Goal: Task Accomplishment & Management: Manage account settings

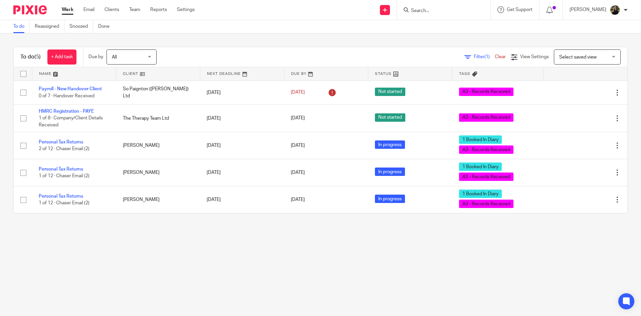
click at [451, 11] on input "Search" at bounding box center [440, 11] width 60 height 6
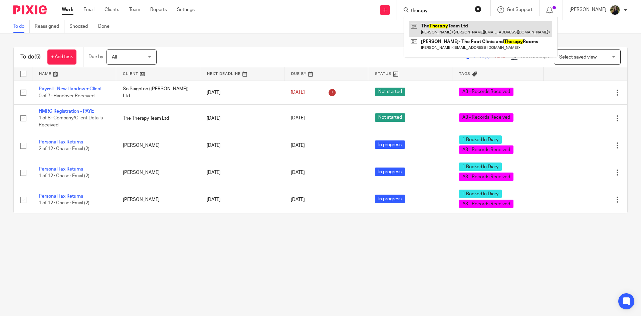
type input "therapy"
click at [458, 32] on link at bounding box center [480, 28] width 143 height 15
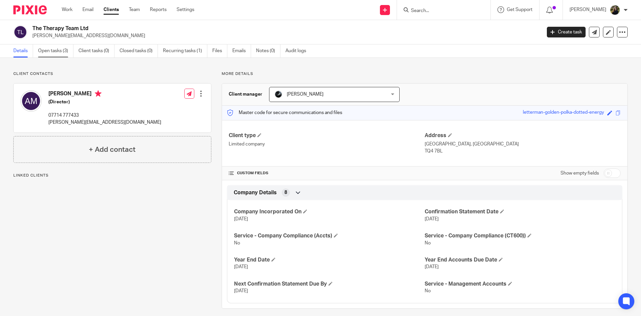
click at [56, 50] on link "Open tasks (3)" at bounding box center [55, 50] width 35 height 13
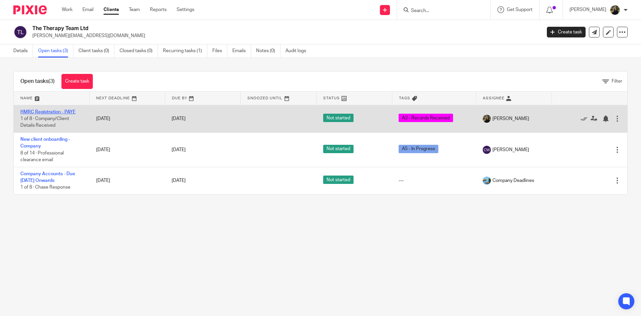
click at [46, 112] on link "HMRC Registration - PAYE" at bounding box center [47, 112] width 55 height 5
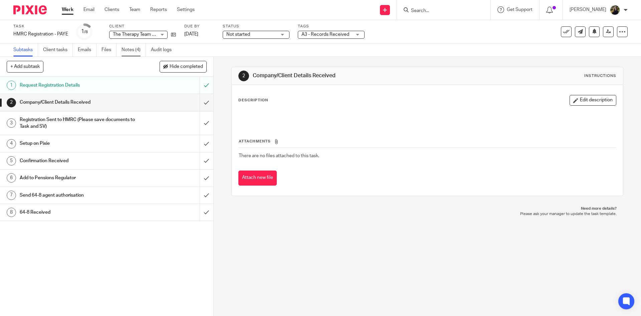
click at [143, 47] on link "Notes (4)" at bounding box center [134, 49] width 24 height 13
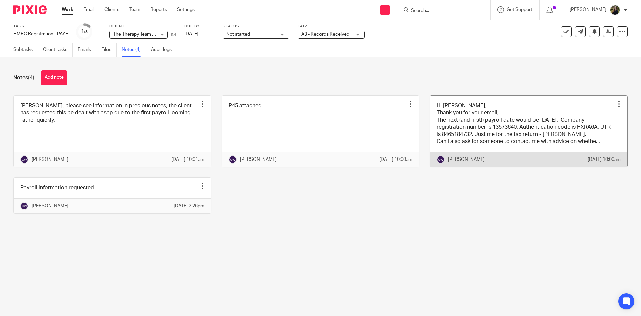
click at [460, 119] on link at bounding box center [528, 131] width 197 height 71
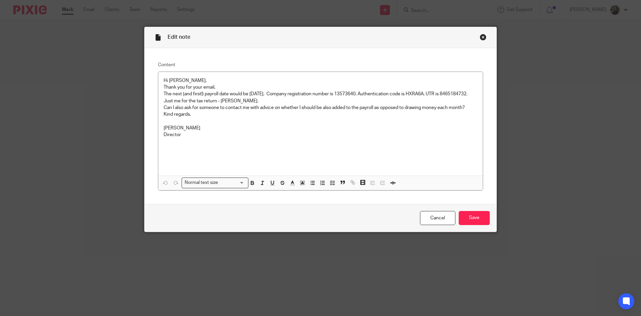
click at [481, 36] on div "Close this dialog window" at bounding box center [483, 37] width 7 height 7
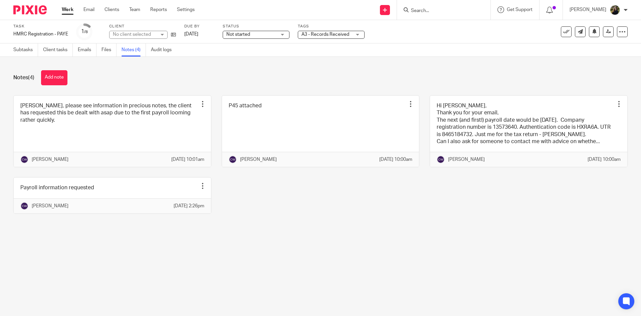
click at [441, 11] on input "Search" at bounding box center [440, 11] width 60 height 6
type input "richard parker"
click at [19, 49] on link "Subtasks" at bounding box center [25, 49] width 25 height 13
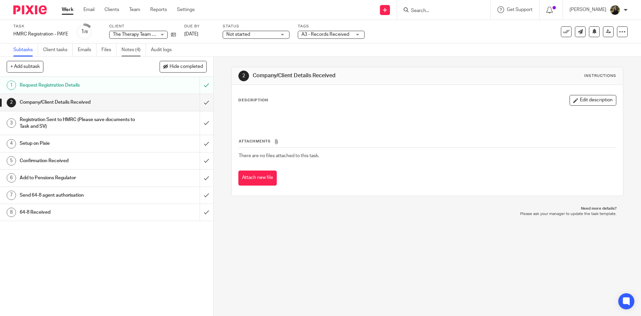
click at [141, 50] on link "Notes (4)" at bounding box center [134, 49] width 24 height 13
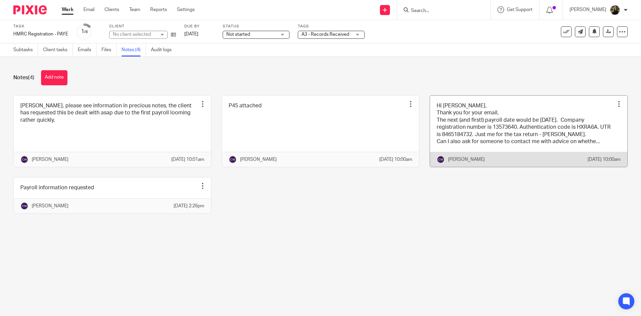
click at [479, 139] on link at bounding box center [528, 131] width 197 height 71
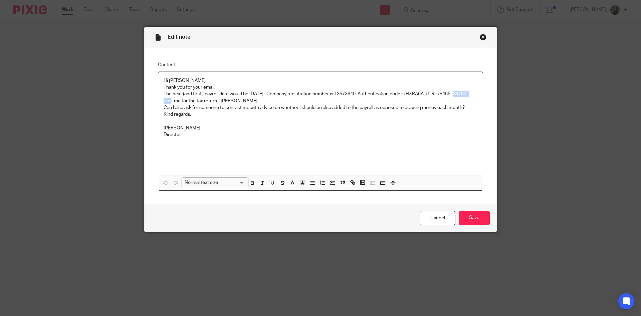
drag, startPoint x: 161, startPoint y: 102, endPoint x: 188, endPoint y: 101, distance: 27.1
click at [188, 101] on div "Hi [PERSON_NAME], Thank you for your email, The next (and first!) payroll date …" at bounding box center [320, 124] width 325 height 104
copy p "8465184732"
click at [213, 134] on p "Director" at bounding box center [321, 134] width 314 height 7
click at [207, 126] on p "[PERSON_NAME]" at bounding box center [321, 128] width 314 height 7
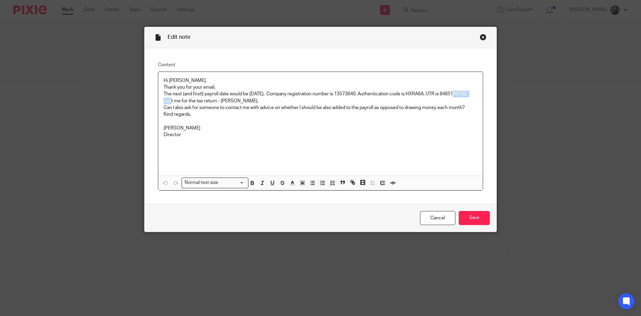
drag, startPoint x: 162, startPoint y: 101, endPoint x: 188, endPoint y: 99, distance: 26.1
click at [188, 99] on p "The next (and first!) payroll date would be 1st October. Company registration n…" at bounding box center [321, 98] width 314 height 14
click at [171, 98] on p "The next (and first!) payroll date would be 1st October. Company registration n…" at bounding box center [321, 98] width 314 height 14
drag, startPoint x: 162, startPoint y: 98, endPoint x: 188, endPoint y: 101, distance: 25.5
click at [188, 101] on p "The next (and first!) payroll date would be 1st October. Company registration n…" at bounding box center [321, 98] width 314 height 14
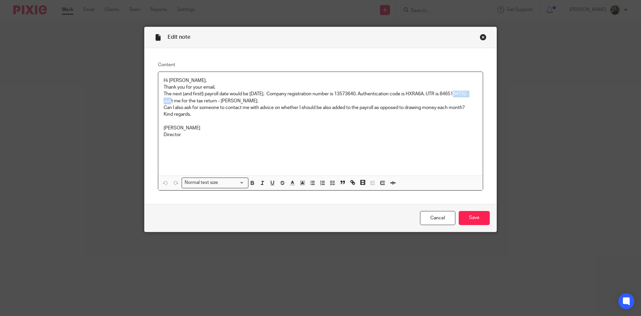
copy p "8465184732"
click at [482, 36] on div "Close this dialog window" at bounding box center [483, 37] width 7 height 7
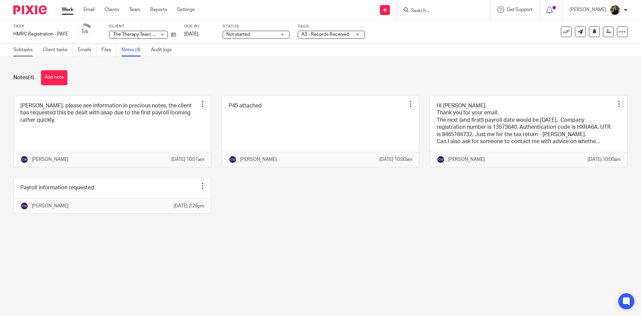
click at [20, 47] on link "Subtasks" at bounding box center [25, 49] width 25 height 13
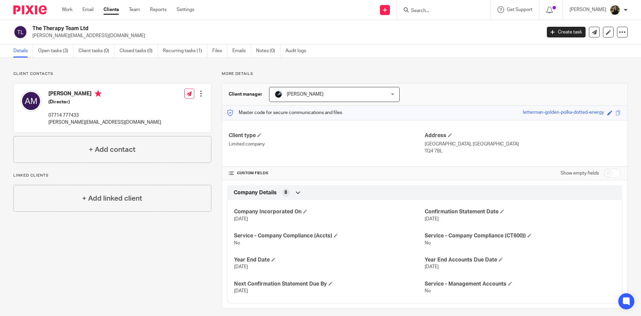
click at [431, 7] on form at bounding box center [445, 10] width 71 height 8
click at [423, 13] on input "Search" at bounding box center [440, 11] width 60 height 6
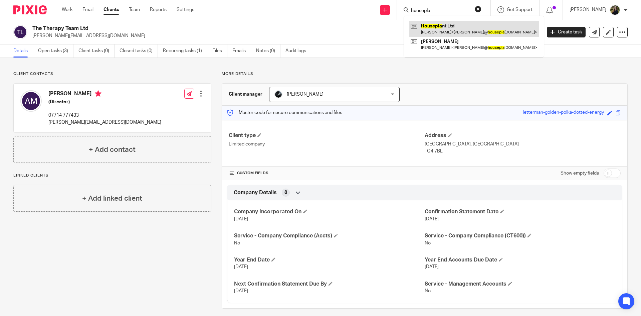
type input "housepla"
click at [438, 23] on link at bounding box center [474, 28] width 130 height 15
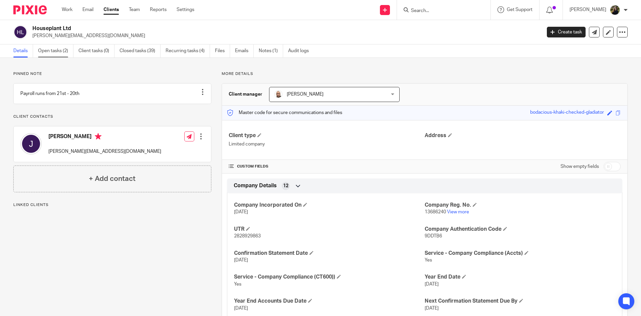
click at [61, 49] on link "Open tasks (2)" at bounding box center [55, 50] width 35 height 13
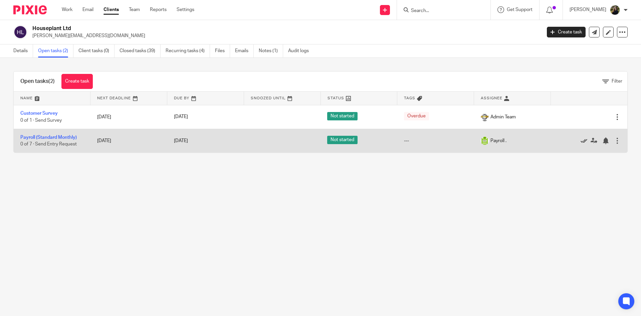
click at [581, 140] on icon at bounding box center [584, 140] width 7 height 7
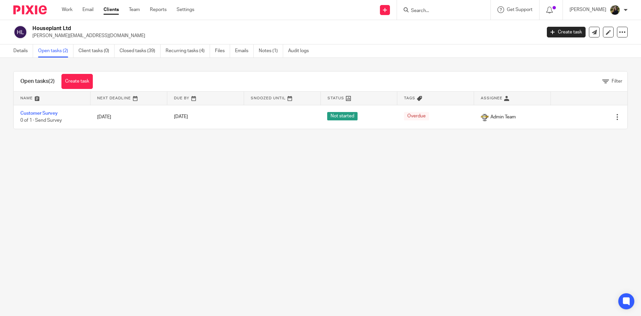
click at [430, 8] on input "Search" at bounding box center [440, 11] width 60 height 6
type input "the press house"
click at [461, 30] on link at bounding box center [450, 26] width 83 height 10
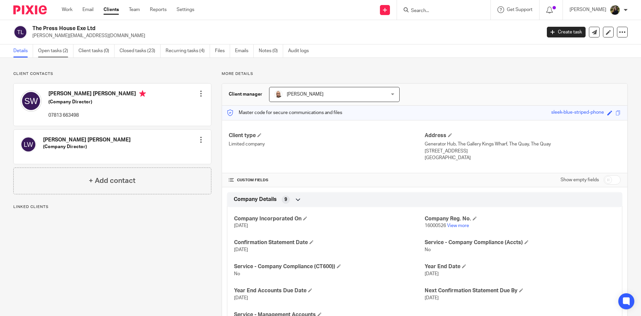
click at [64, 50] on link "Open tasks (2)" at bounding box center [55, 50] width 35 height 13
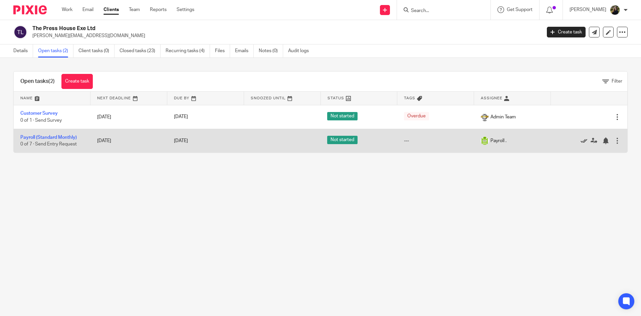
click at [581, 142] on link at bounding box center [586, 140] width 10 height 7
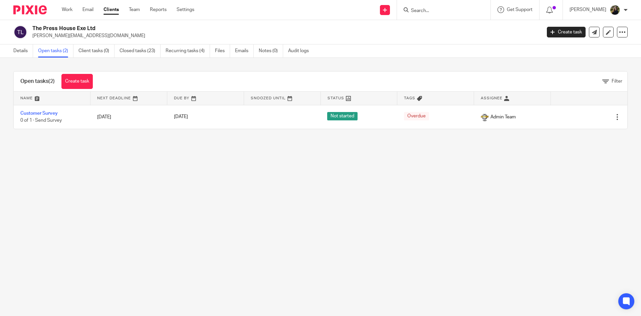
click at [438, 6] on form at bounding box center [445, 10] width 71 height 8
click at [433, 9] on input "Search" at bounding box center [440, 11] width 60 height 6
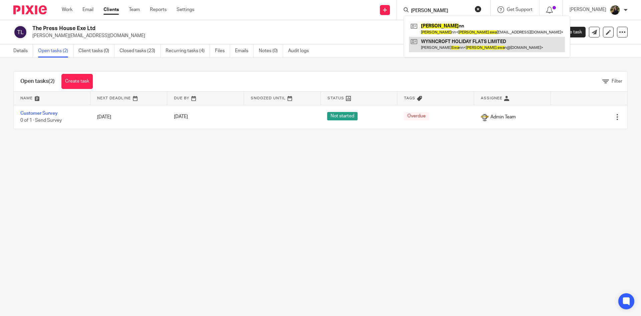
type input "vicki swa"
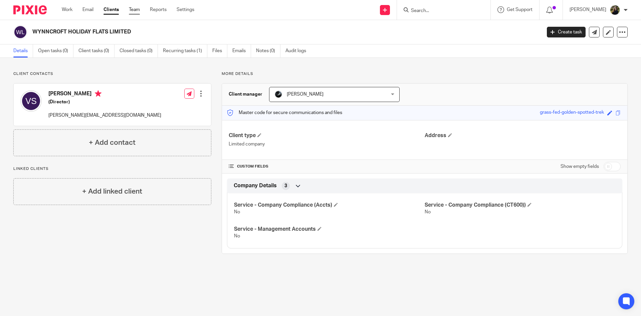
click at [135, 10] on link "Team" at bounding box center [134, 9] width 11 height 7
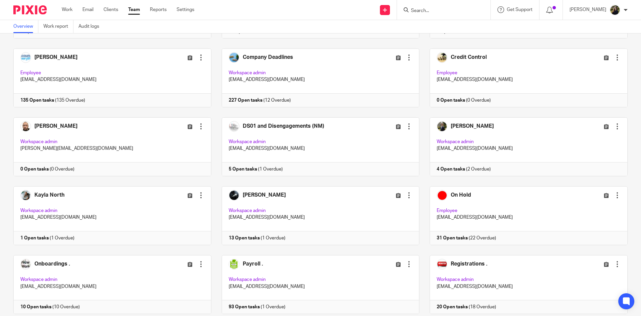
scroll to position [167, 0]
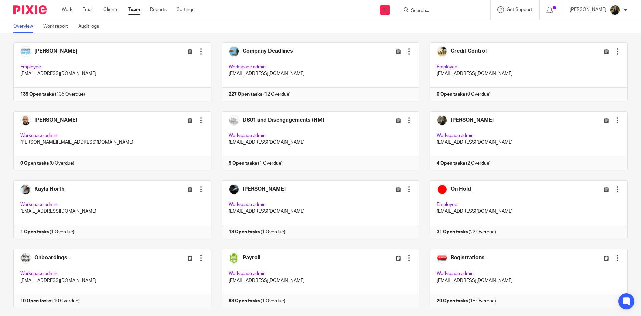
click at [435, 9] on input "Search" at bounding box center [440, 11] width 60 height 6
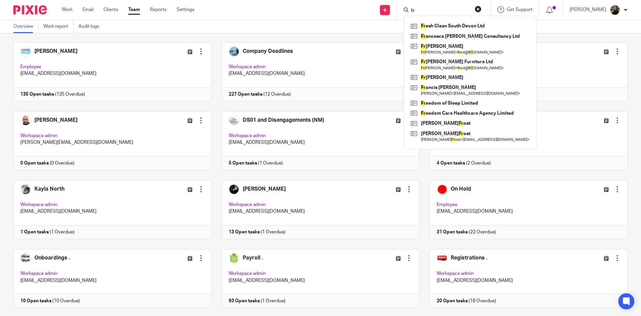
type input "f"
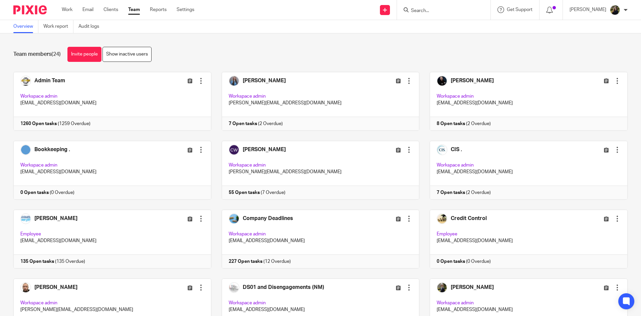
click at [440, 8] on input "Search" at bounding box center [440, 11] width 60 height 6
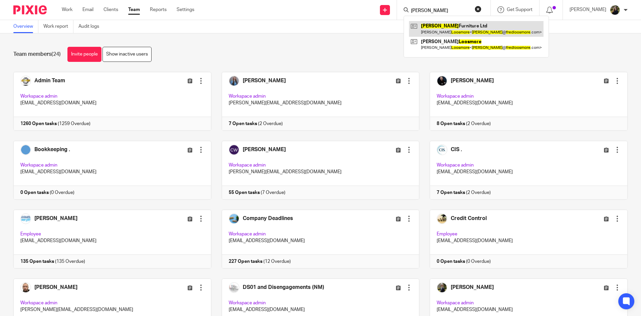
type input "fred loosmore"
click at [451, 29] on link at bounding box center [476, 28] width 135 height 15
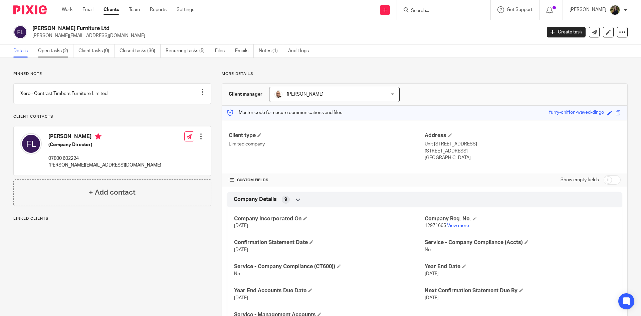
click at [63, 46] on link "Open tasks (2)" at bounding box center [55, 50] width 35 height 13
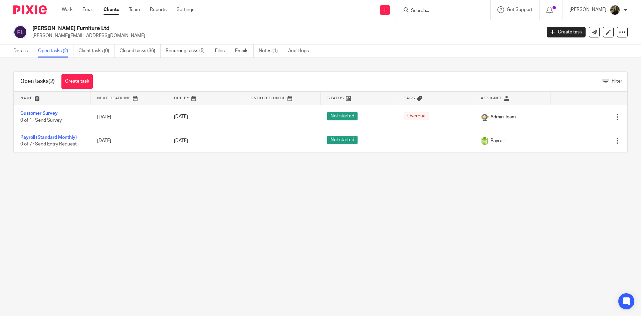
click at [38, 9] on img at bounding box center [29, 9] width 33 height 9
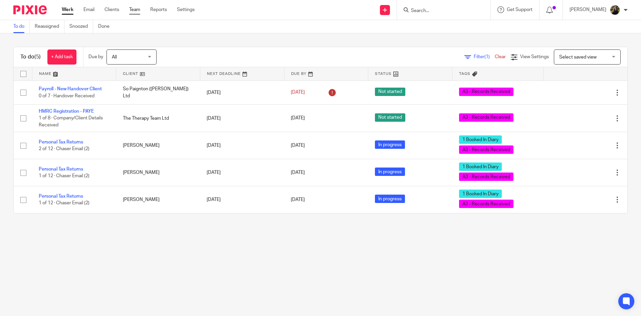
click at [135, 9] on link "Team" at bounding box center [134, 9] width 11 height 7
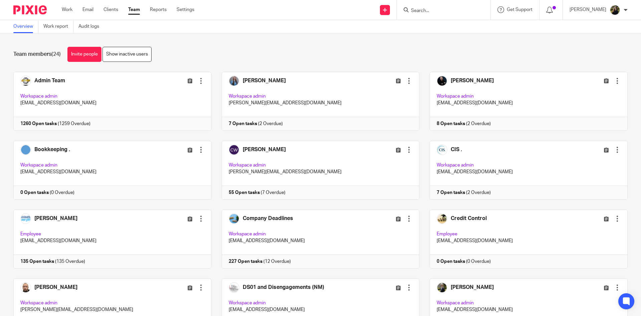
click at [440, 7] on form at bounding box center [445, 10] width 71 height 8
click at [446, 10] on input "Search" at bounding box center [440, 11] width 60 height 6
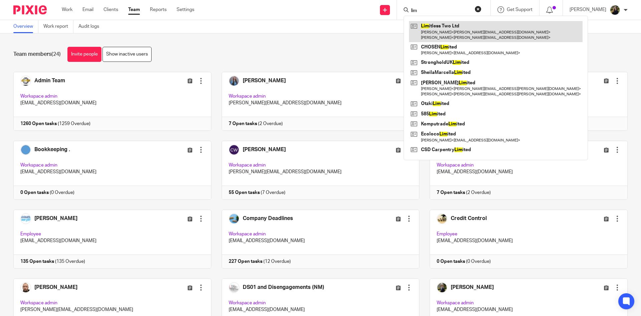
type input "lim"
click at [451, 25] on link at bounding box center [496, 31] width 174 height 21
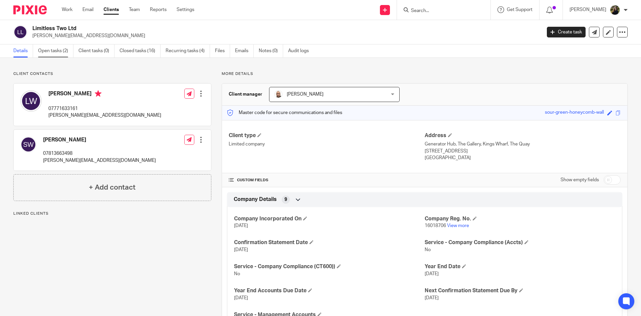
click at [64, 51] on link "Open tasks (2)" at bounding box center [55, 50] width 35 height 13
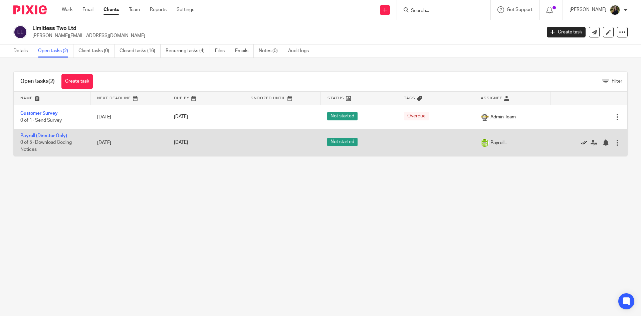
click at [581, 140] on icon at bounding box center [584, 142] width 7 height 7
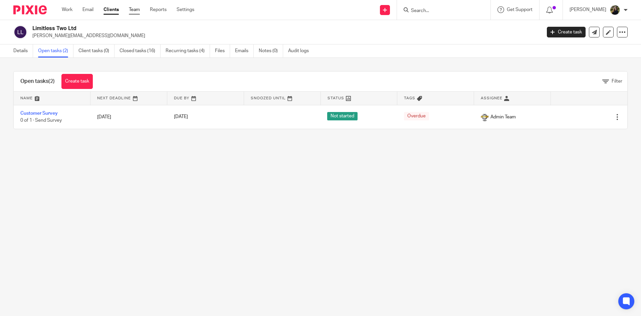
click at [139, 12] on link "Team" at bounding box center [134, 9] width 11 height 7
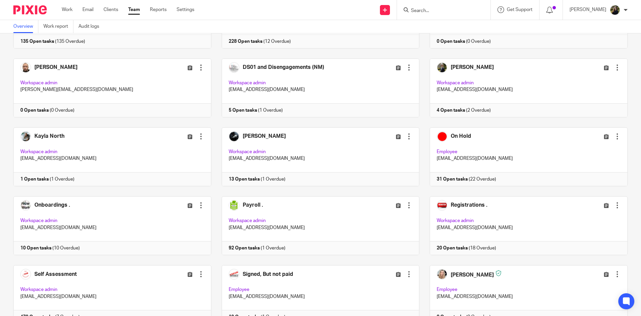
scroll to position [186, 0]
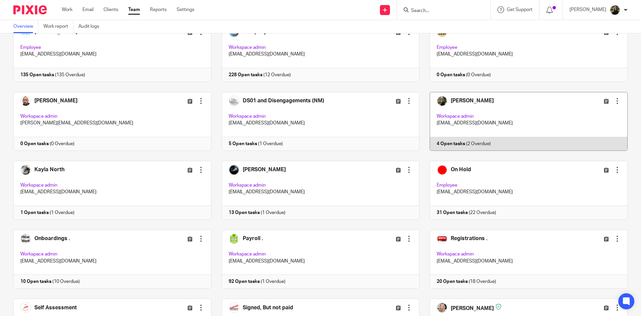
click at [483, 106] on link at bounding box center [523, 121] width 208 height 59
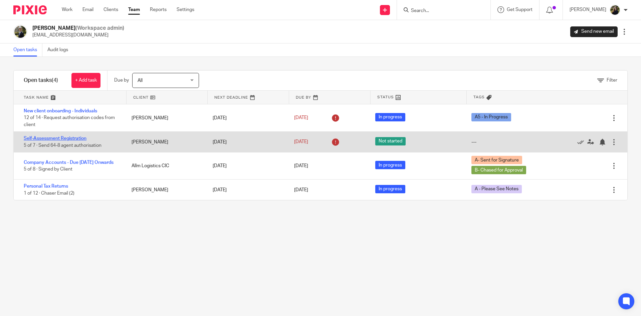
click at [76, 137] on link "Self-Assessment Registration" at bounding box center [55, 138] width 63 height 5
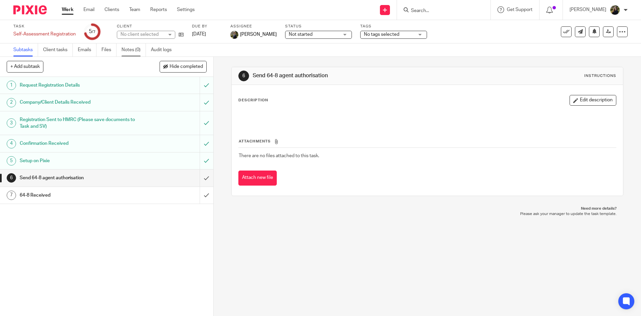
click at [139, 49] on link "Notes (0)" at bounding box center [134, 49] width 24 height 13
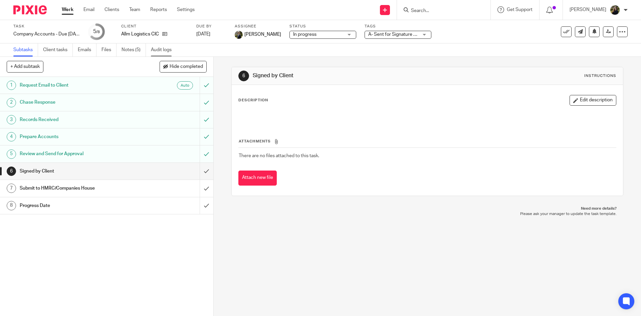
click at [165, 54] on link "Audit logs" at bounding box center [164, 49] width 26 height 13
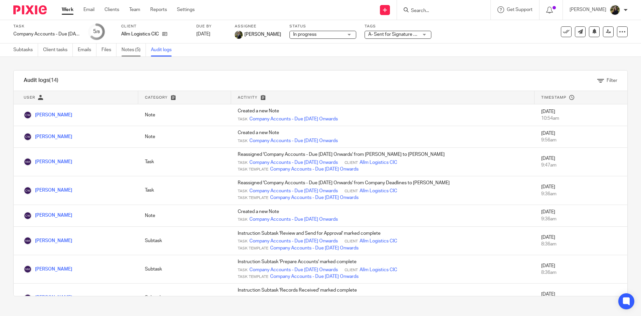
click at [130, 54] on link "Notes (5)" at bounding box center [134, 49] width 24 height 13
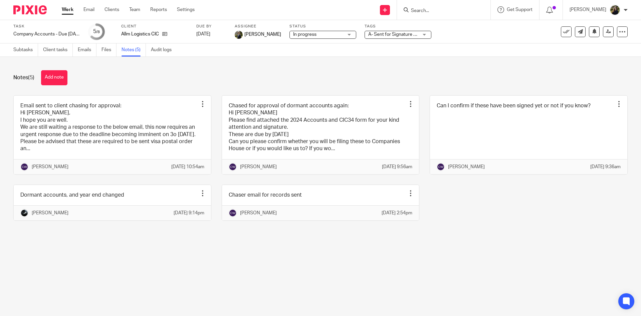
click at [30, 6] on img at bounding box center [29, 9] width 33 height 9
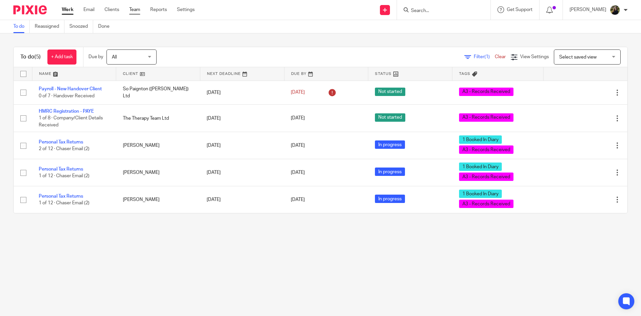
click at [136, 10] on link "Team" at bounding box center [134, 9] width 11 height 7
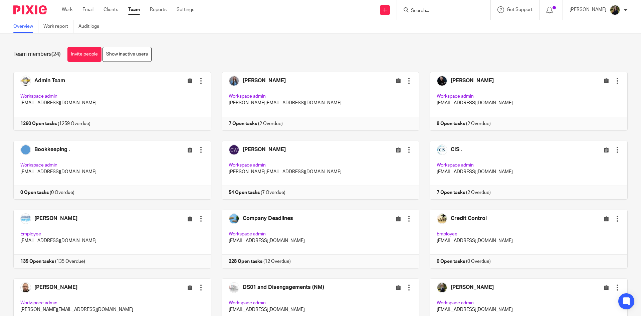
click at [460, 9] on input "Search" at bounding box center [440, 11] width 60 height 6
drag, startPoint x: 459, startPoint y: 9, endPoint x: 440, endPoint y: 19, distance: 21.5
click at [440, 14] on div "the press house No results found. Try searching for the name of a client or con…" at bounding box center [443, 10] width 78 height 8
type input "the press"
click at [444, 25] on link at bounding box center [450, 26] width 83 height 10
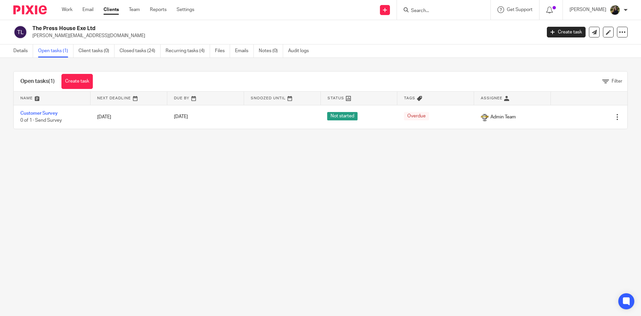
click at [431, 13] on input "Search" at bounding box center [440, 11] width 60 height 6
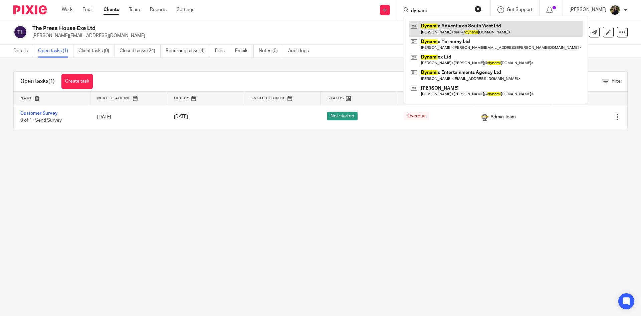
type input "dynami"
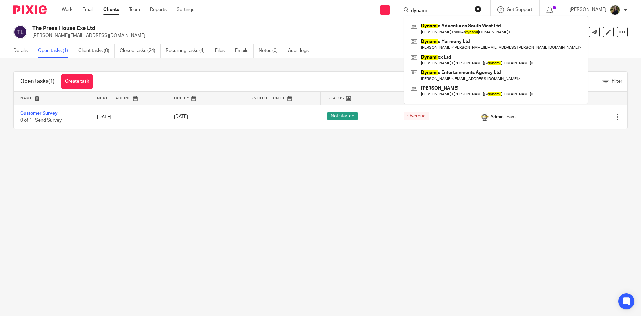
click at [482, 13] on form "dynami" at bounding box center [445, 10] width 71 height 8
click at [482, 7] on button "reset" at bounding box center [478, 9] width 7 height 7
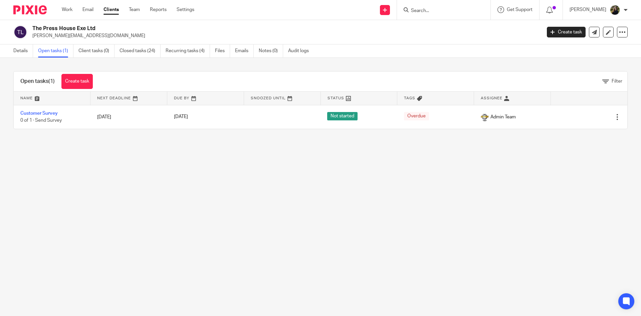
click at [437, 15] on div at bounding box center [444, 10] width 94 height 20
click at [435, 12] on input "Search" at bounding box center [440, 11] width 60 height 6
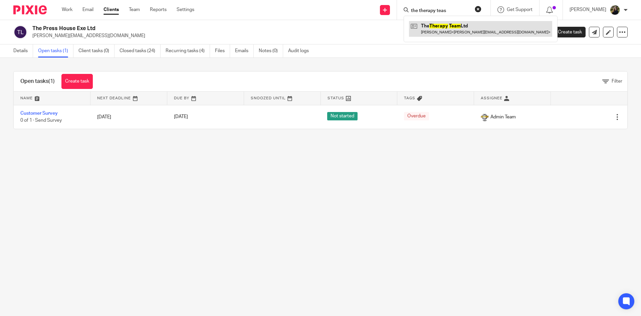
type input "the therapy teas"
click at [455, 29] on link at bounding box center [480, 28] width 143 height 15
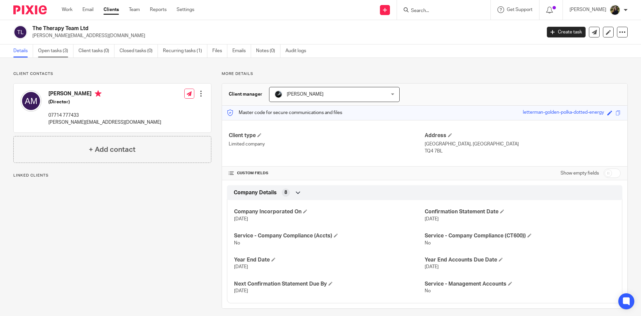
click at [64, 47] on link "Open tasks (3)" at bounding box center [55, 50] width 35 height 13
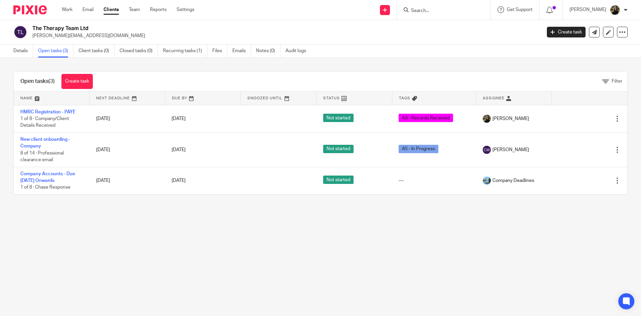
click at [424, 10] on input "Search" at bounding box center [440, 11] width 60 height 6
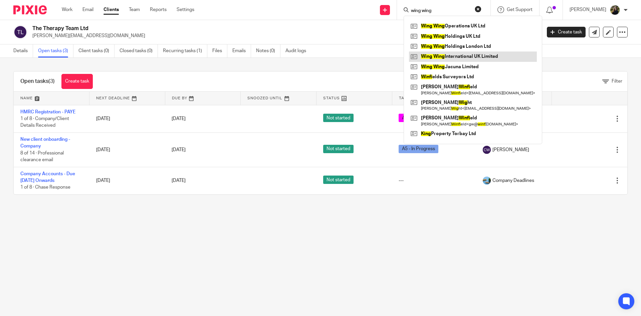
type input "wing wing"
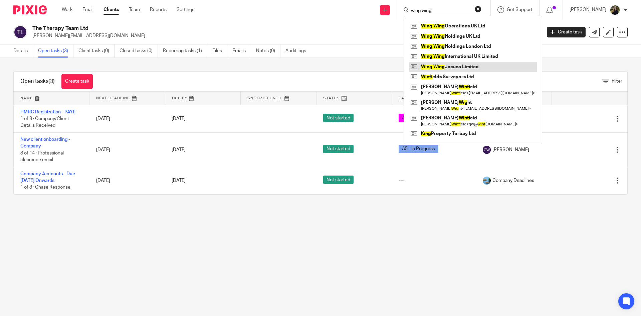
drag, startPoint x: 478, startPoint y: 61, endPoint x: 482, endPoint y: 66, distance: 6.6
click at [491, 4] on div "wing wing Wing Wing Operations UK Ltd Wing Wing Holdings UK Ltd Wing Wing Holdi…" at bounding box center [444, 10] width 94 height 20
click at [481, 13] on form "wing wing" at bounding box center [445, 10] width 71 height 8
click at [482, 10] on button "reset" at bounding box center [478, 9] width 7 height 7
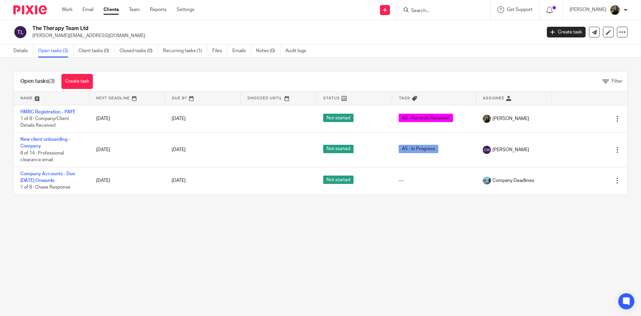
click at [425, 12] on input "Search" at bounding box center [440, 11] width 60 height 6
type input "wing wing international"
click at [427, 26] on link at bounding box center [454, 26] width 91 height 10
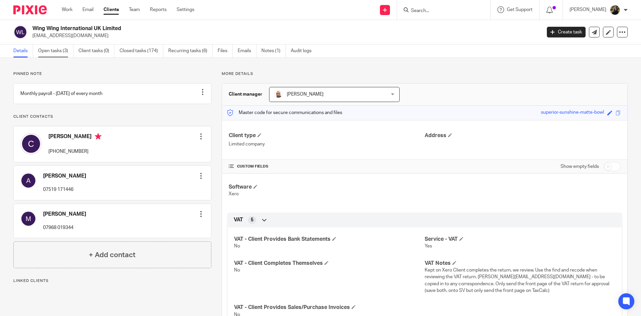
click at [67, 45] on link "Open tasks (3)" at bounding box center [55, 50] width 35 height 13
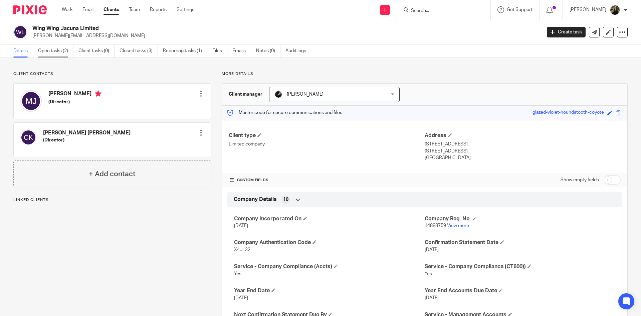
click at [57, 53] on link "Open tasks (2)" at bounding box center [55, 50] width 35 height 13
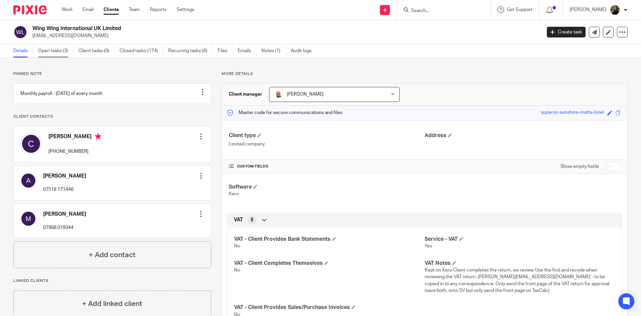
click at [66, 45] on link "Open tasks (3)" at bounding box center [55, 50] width 35 height 13
